Goal: Task Accomplishment & Management: Manage account settings

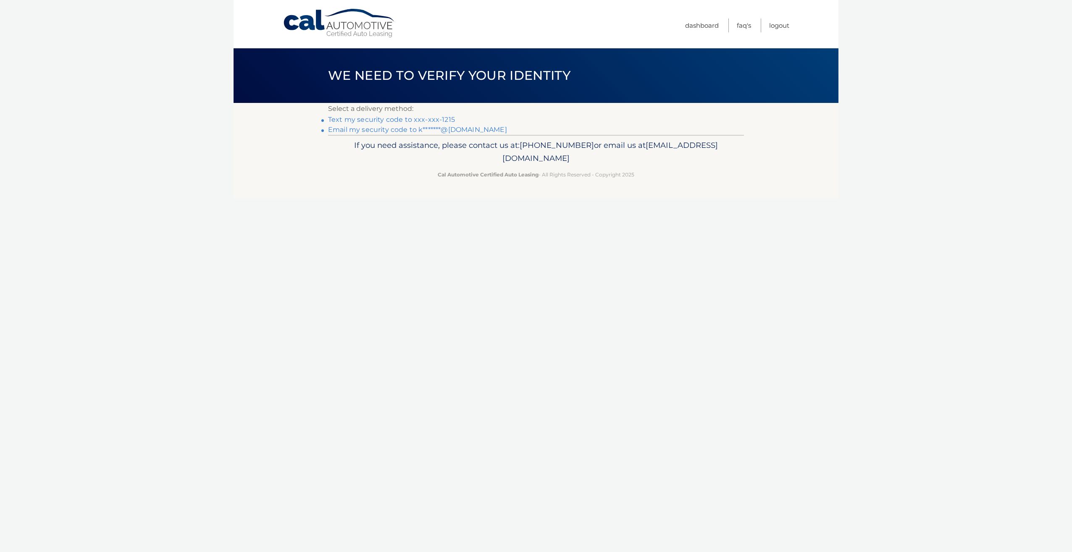
click at [345, 121] on link "Text my security code to xxx-xxx-1215" at bounding box center [391, 120] width 127 height 8
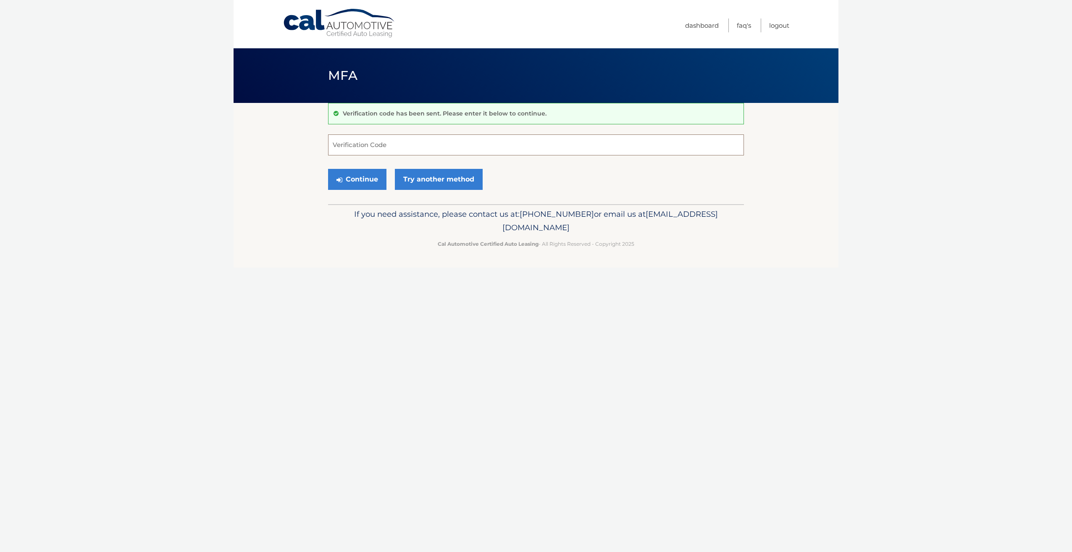
drag, startPoint x: 398, startPoint y: 144, endPoint x: 395, endPoint y: 140, distance: 5.4
click at [398, 142] on input "Verification Code" at bounding box center [536, 144] width 416 height 21
type input "149004"
click at [328, 169] on button "Continue" at bounding box center [357, 179] width 58 height 21
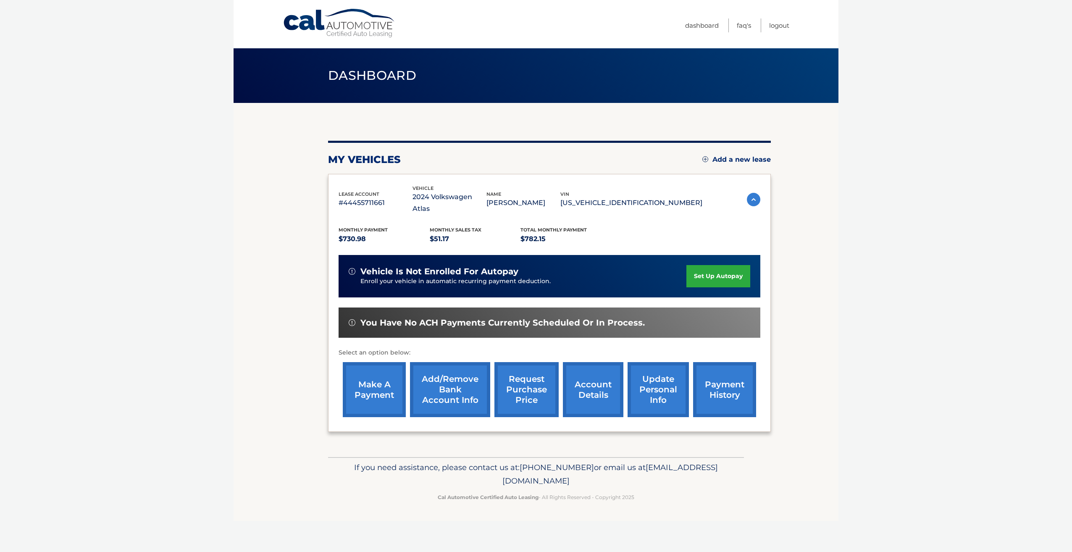
click at [591, 384] on link "account details" at bounding box center [593, 389] width 61 height 55
click at [586, 392] on link "account details" at bounding box center [593, 389] width 61 height 55
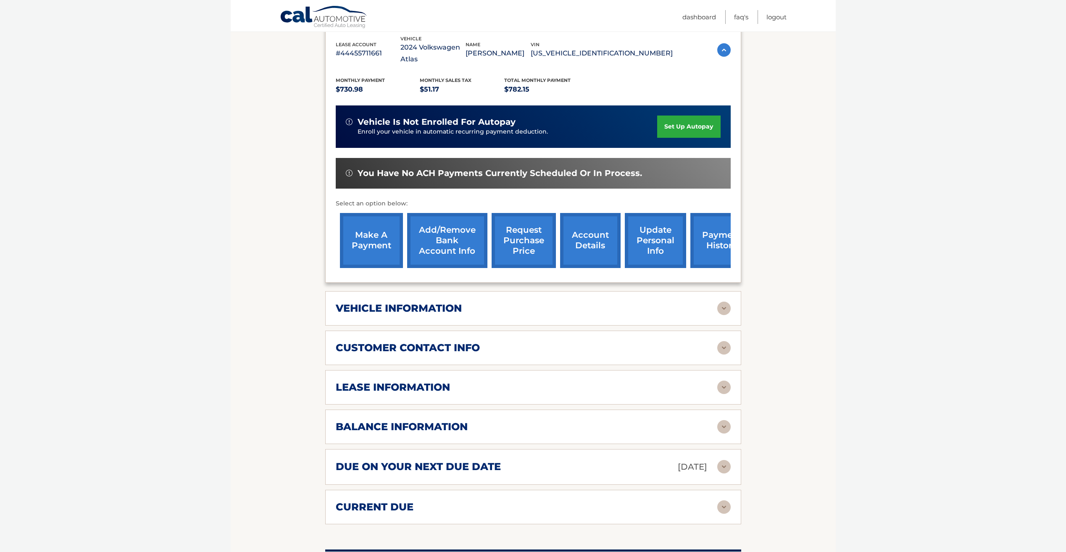
scroll to position [168, 0]
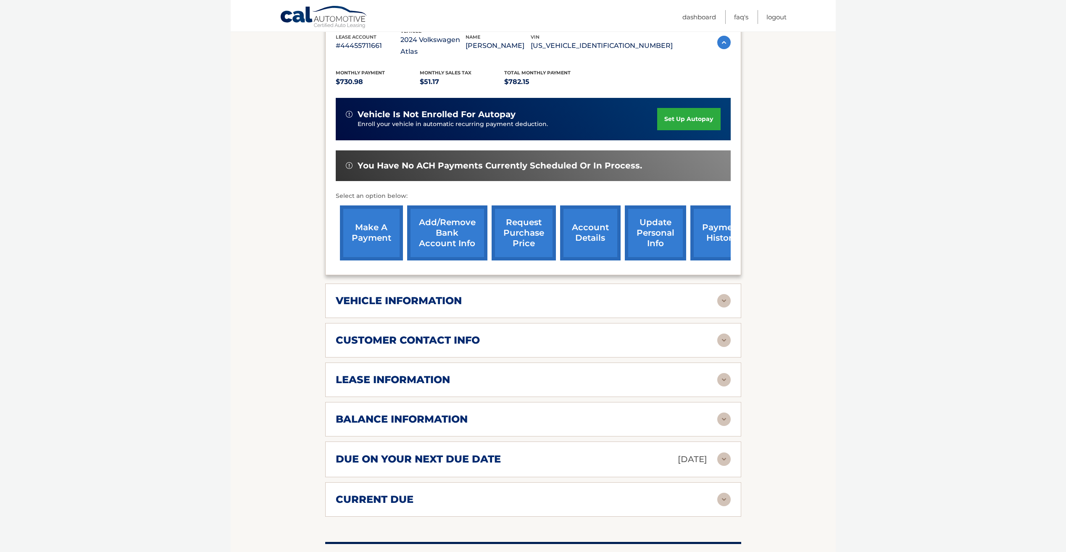
click at [722, 305] on img at bounding box center [723, 300] width 13 height 13
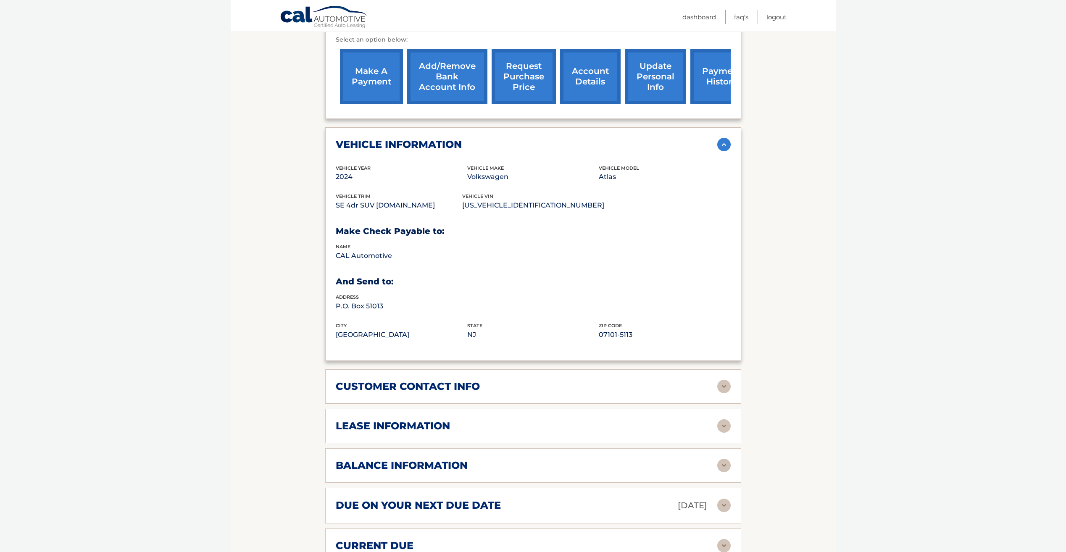
scroll to position [378, 0]
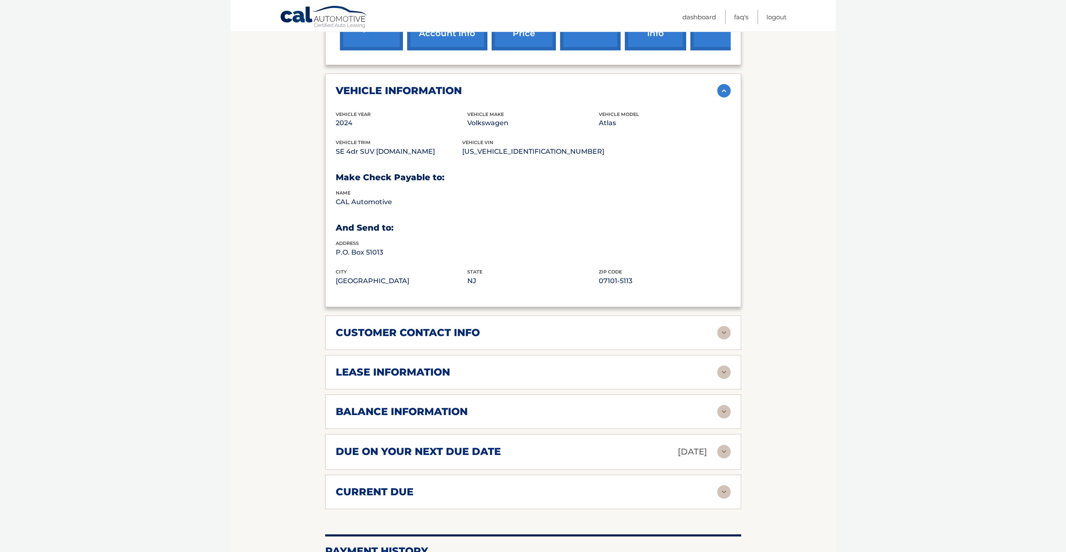
click at [732, 364] on div "lease information Contract Start Date May 19, 2024 Term 39 Maturity Date Aug 19…" at bounding box center [533, 372] width 416 height 34
click at [726, 372] on img at bounding box center [723, 372] width 13 height 13
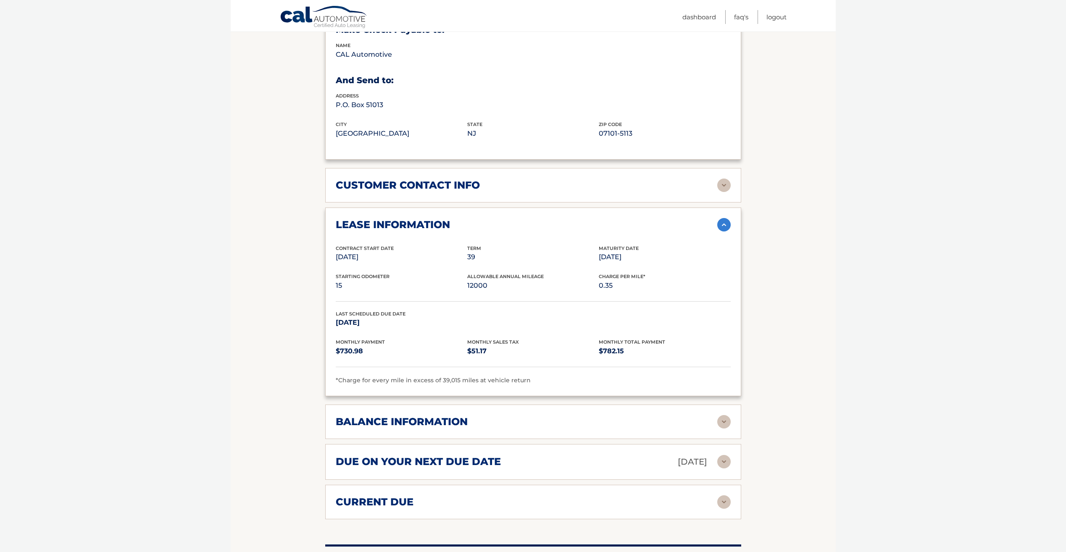
scroll to position [546, 0]
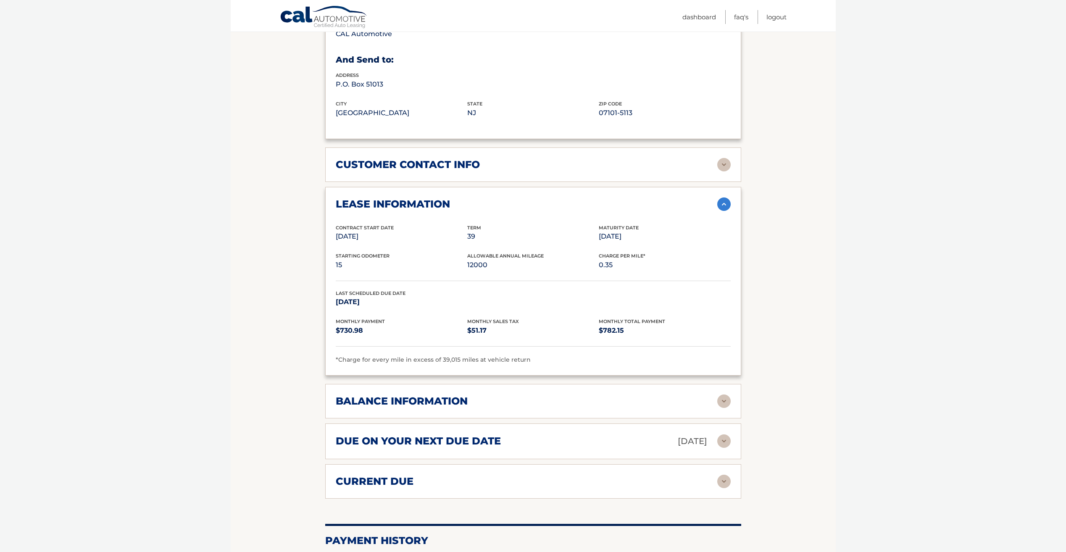
click at [721, 400] on img at bounding box center [723, 401] width 13 height 13
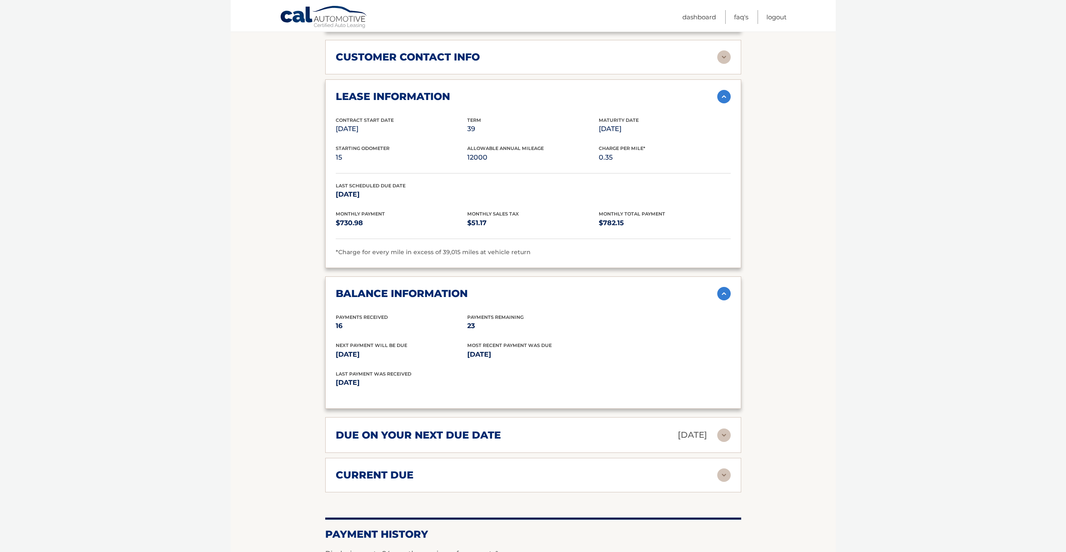
scroll to position [672, 0]
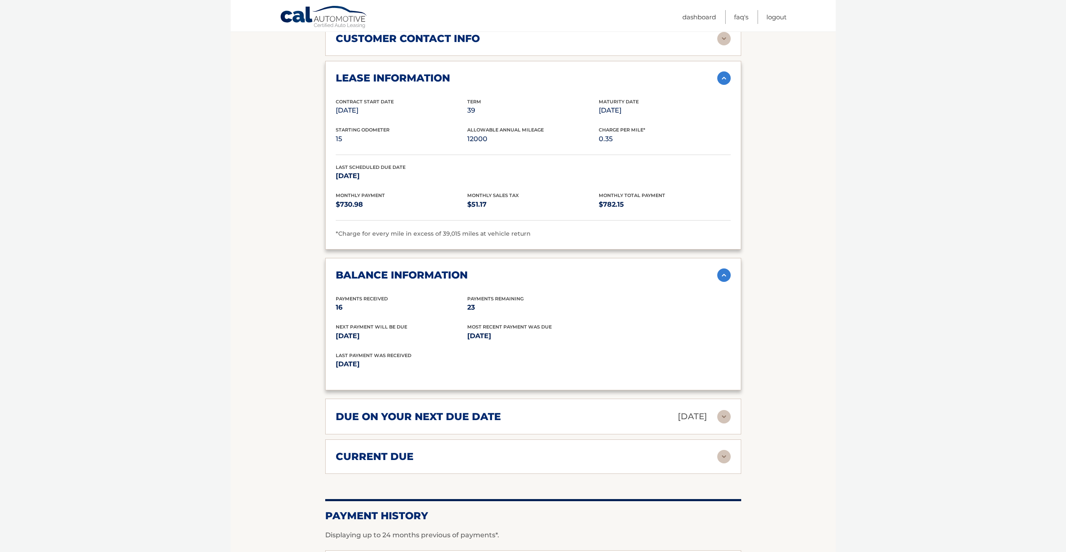
click at [722, 448] on div "current due Late Charges $0.00 Miscelleneous Charges* $0.00 Sales Tax $0.00 pay…" at bounding box center [533, 456] width 416 height 34
click at [723, 453] on img at bounding box center [723, 456] width 13 height 13
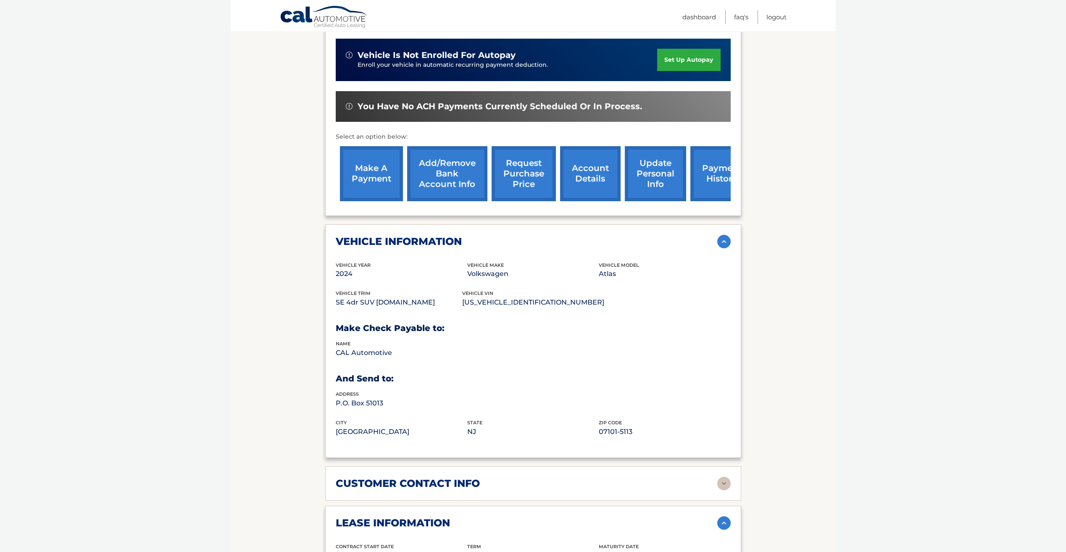
scroll to position [102, 0]
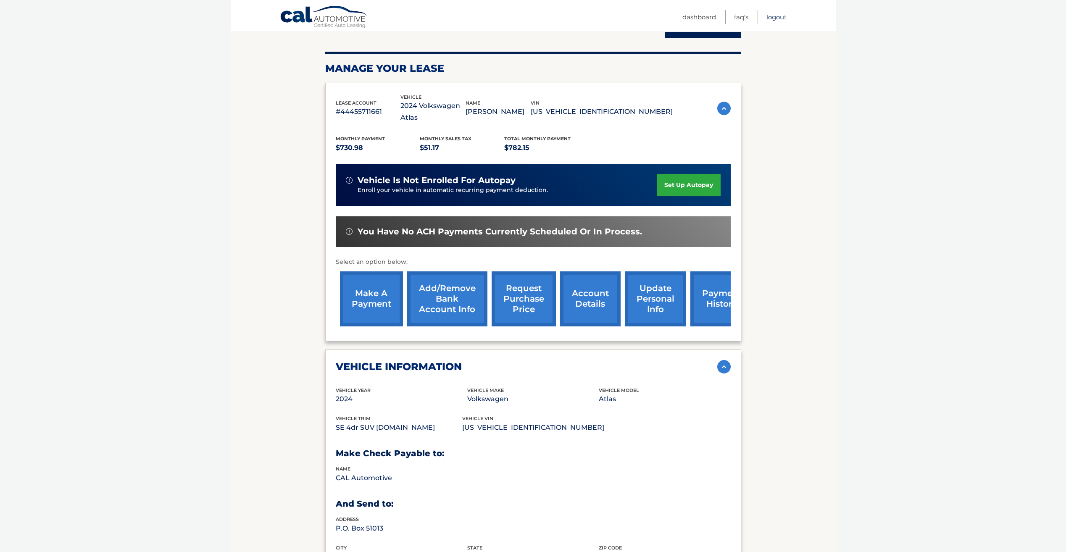
click at [784, 18] on link "Logout" at bounding box center [776, 17] width 20 height 14
